Goal: Find specific page/section: Find specific page/section

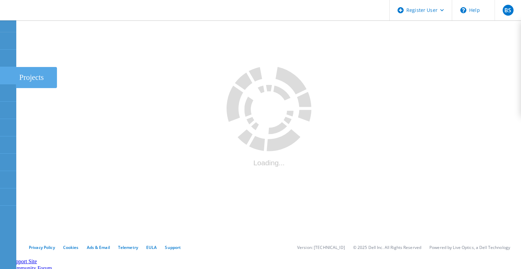
click at [4, 72] on use at bounding box center [4, 72] width 0 height 0
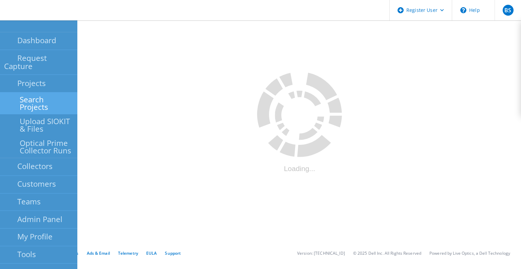
click at [15, 92] on link "Search Projects" at bounding box center [38, 103] width 77 height 22
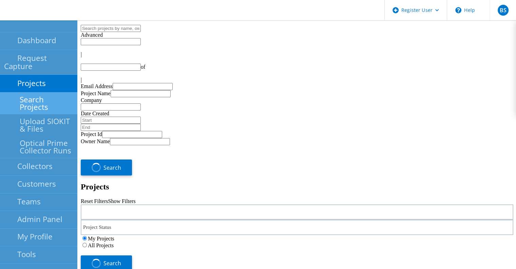
type input "1"
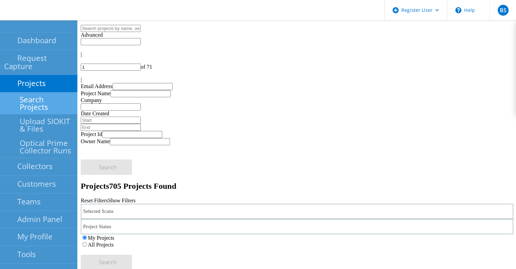
click at [185, 203] on div "Selected Scans" at bounding box center [297, 210] width 433 height 15
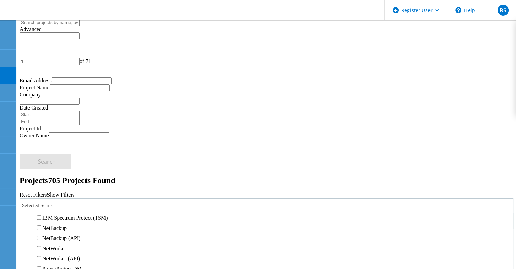
scroll to position [339, 0]
click at [59, 174] on label "Avamar" at bounding box center [50, 177] width 17 height 6
click at [41, 174] on input "Avamar" at bounding box center [39, 176] width 4 height 4
click at [53, 236] on label "All Projects" at bounding box center [40, 239] width 26 height 6
click at [26, 236] on input "All Projects" at bounding box center [23, 238] width 4 height 4
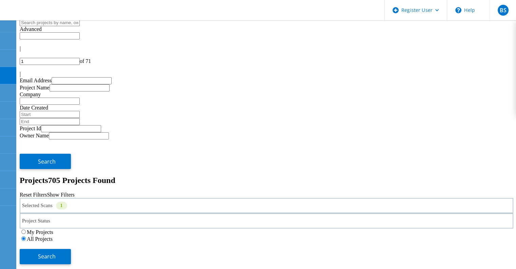
click at [418, 228] on div "My Projects All Projects" at bounding box center [267, 235] width 494 height 14
click at [425, 228] on div "My Projects All Projects" at bounding box center [267, 235] width 494 height 14
click at [71, 249] on button "Search" at bounding box center [45, 256] width 51 height 15
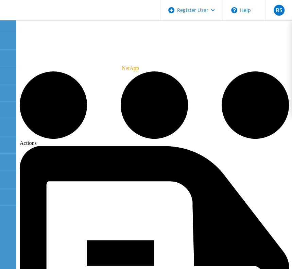
drag, startPoint x: 155, startPoint y: 81, endPoint x: 100, endPoint y: 74, distance: 56.1
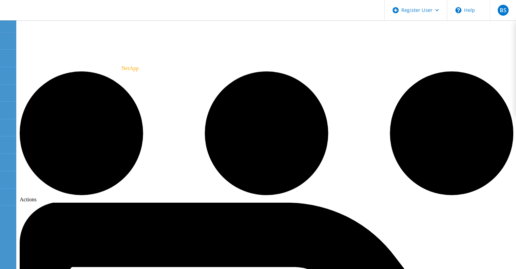
click at [9, 39] on icon at bounding box center [8, 41] width 8 height 6
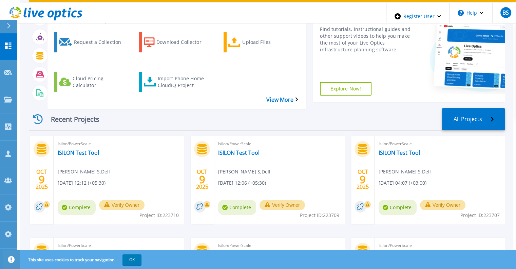
scroll to position [68, 0]
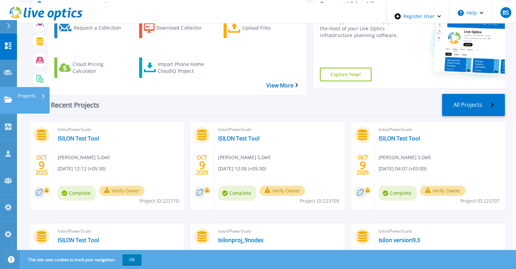
click at [9, 87] on link "Projects Projects" at bounding box center [8, 100] width 17 height 27
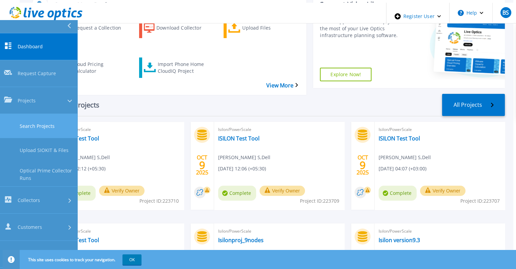
click at [15, 114] on link "Search Projects" at bounding box center [38, 126] width 77 height 24
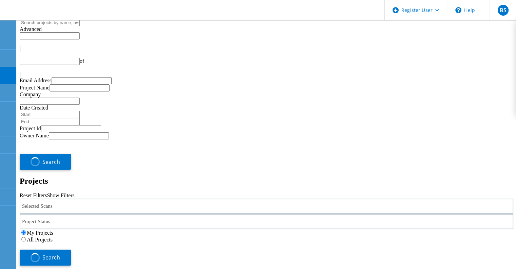
type input "1"
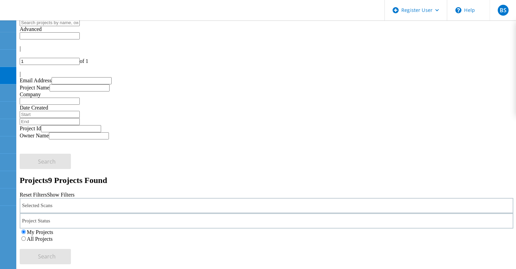
click at [125, 198] on div "Selected Scans" at bounding box center [267, 205] width 494 height 15
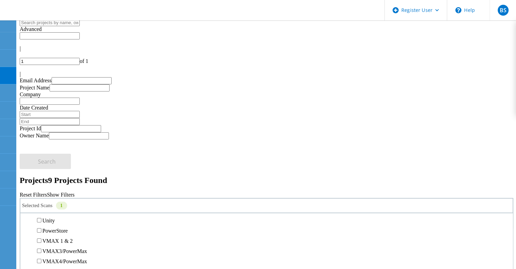
scroll to position [238, 0]
click at [89, 164] on div "Isilon/PowerScale" at bounding box center [267, 169] width 486 height 10
click at [82, 166] on label "Isilon/PowerScale" at bounding box center [61, 169] width 39 height 6
click at [41, 167] on input "Isilon/PowerScale" at bounding box center [39, 169] width 4 height 4
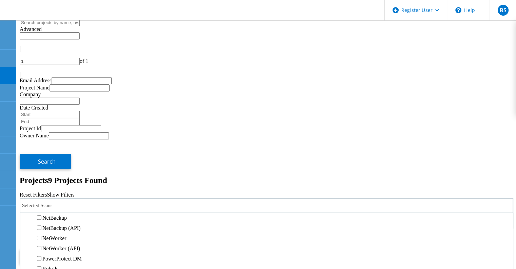
scroll to position [339, 0]
click at [59, 164] on label "Avamar" at bounding box center [50, 167] width 17 height 6
click at [41, 164] on input "Avamar" at bounding box center [39, 166] width 4 height 4
click at [426, 228] on div "My Projects All Projects" at bounding box center [267, 235] width 494 height 14
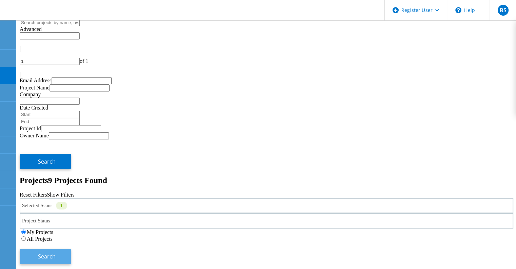
click at [71, 249] on button "Search" at bounding box center [45, 256] width 51 height 15
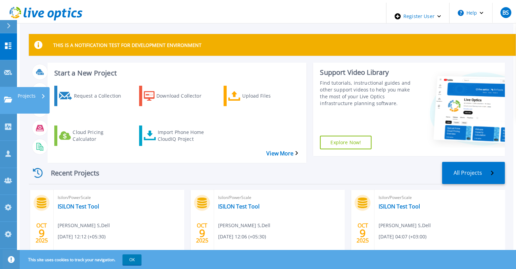
click at [12, 96] on div "Projects" at bounding box center [20, 99] width 32 height 7
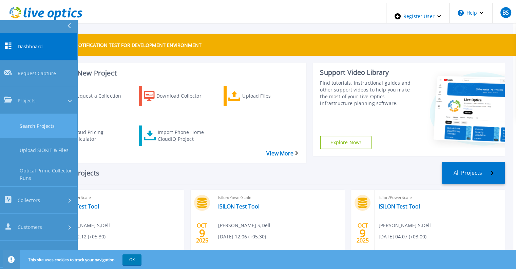
click at [15, 114] on link "Search Projects" at bounding box center [38, 126] width 77 height 24
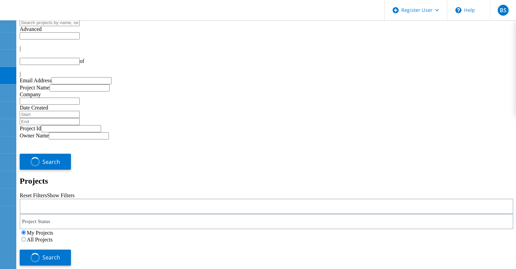
type input "1"
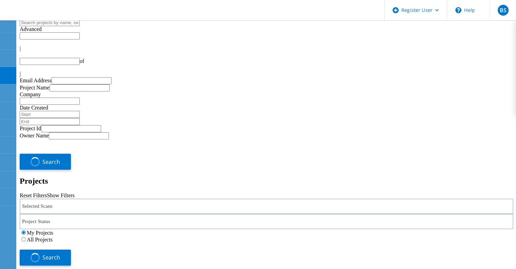
type input "1"
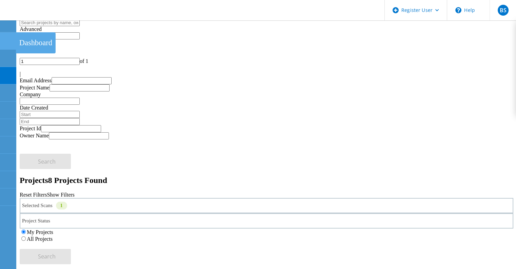
click at [8, 41] on icon at bounding box center [8, 41] width 8 height 6
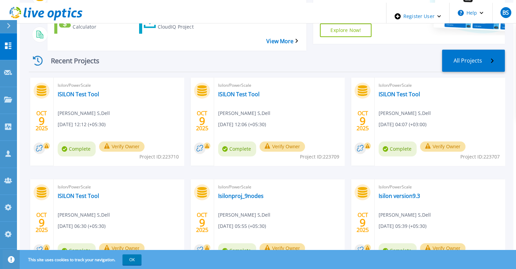
scroll to position [136, 0]
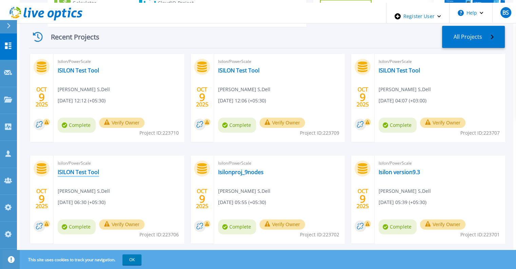
click at [66, 168] on link "ISILON Test Tool" at bounding box center [78, 171] width 41 height 7
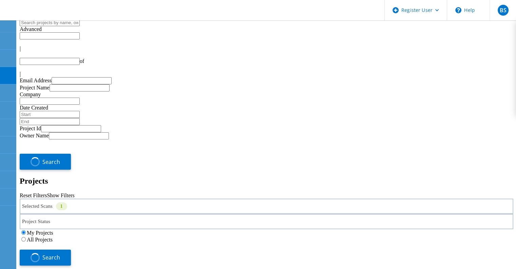
type input "1"
